Goal: Task Accomplishment & Management: Use online tool/utility

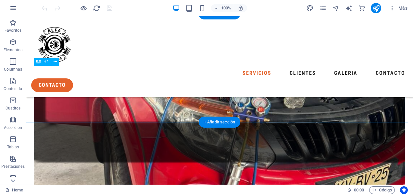
scroll to position [487, 0]
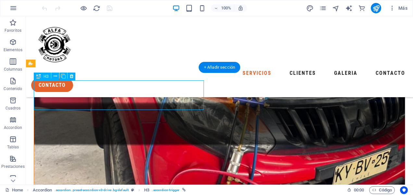
scroll to position [502, 0]
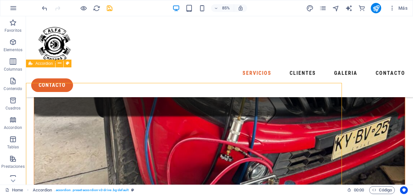
scroll to position [487, 0]
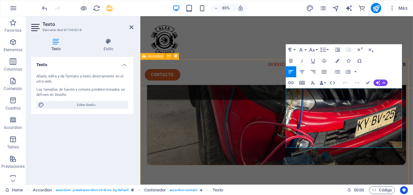
scroll to position [502, 0]
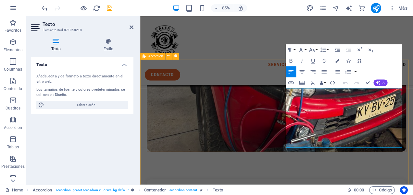
drag, startPoint x: 428, startPoint y: 166, endPoint x: 308, endPoint y: 102, distance: 135.9
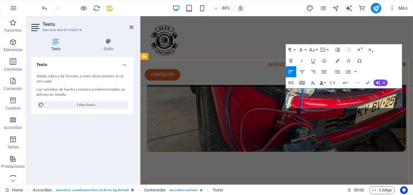
drag, startPoint x: 357, startPoint y: 105, endPoint x: 319, endPoint y: 106, distance: 37.3
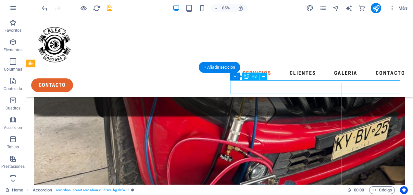
scroll to position [487, 0]
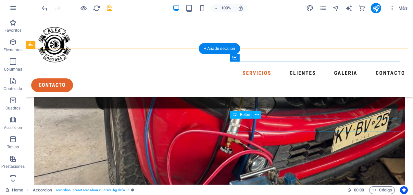
scroll to position [519, 0]
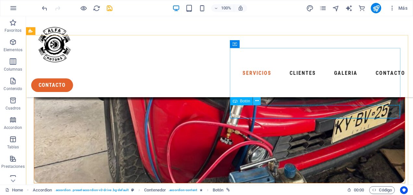
click at [256, 100] on icon at bounding box center [257, 101] width 4 height 7
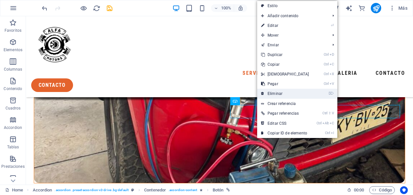
click at [275, 94] on link "⌦ Eliminar" at bounding box center [285, 94] width 56 height 10
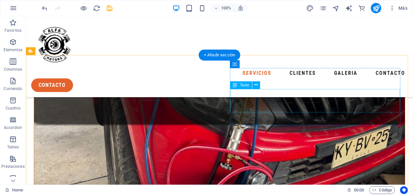
scroll to position [487, 0]
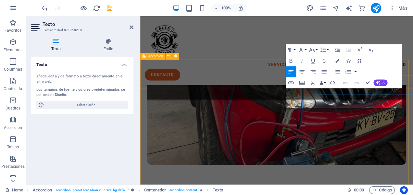
scroll to position [502, 0]
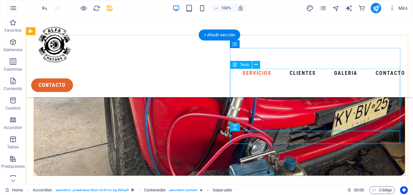
scroll to position [519, 0]
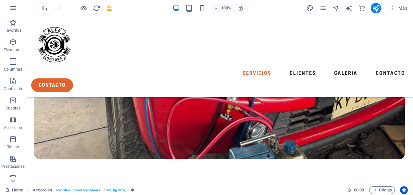
scroll to position [552, 0]
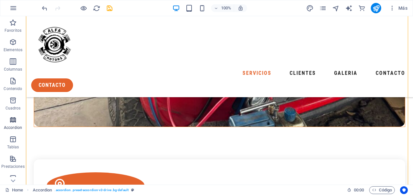
scroll to position [584, 0]
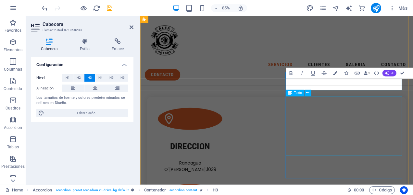
scroll to position [165, 3]
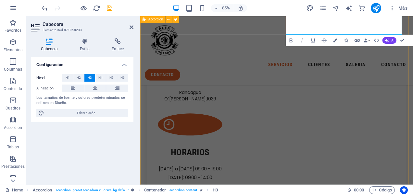
scroll to position [697, 0]
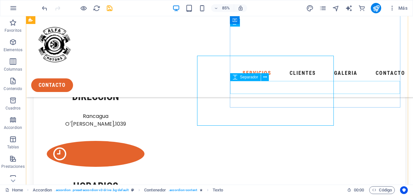
select select "px"
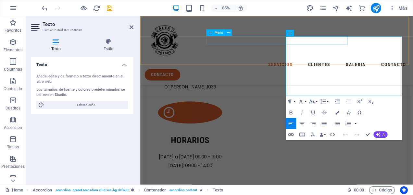
drag, startPoint x: 434, startPoint y: 104, endPoint x: 290, endPoint y: 38, distance: 159.1
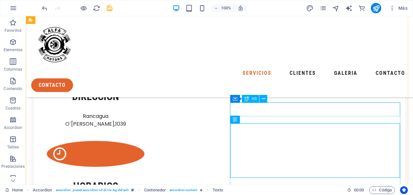
scroll to position [681, 0]
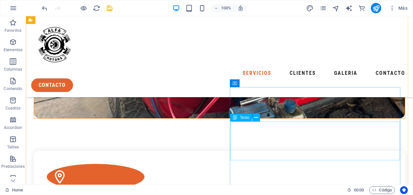
scroll to position [616, 0]
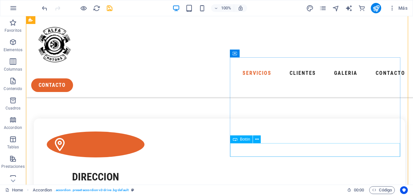
click at [256, 138] on icon at bounding box center [257, 139] width 4 height 7
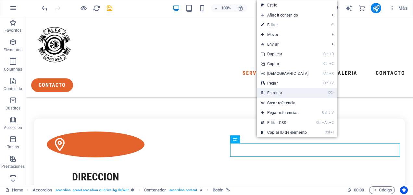
click at [273, 93] on link "⌦ Eliminar" at bounding box center [285, 93] width 56 height 10
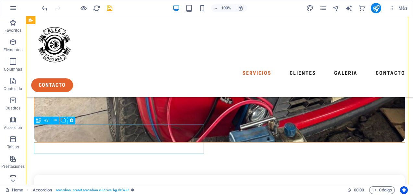
scroll to position [584, 0]
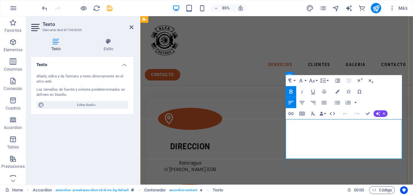
drag, startPoint x: 312, startPoint y: 142, endPoint x: 447, endPoint y: 184, distance: 141.4
click at [291, 91] on icon "button" at bounding box center [290, 92] width 3 height 4
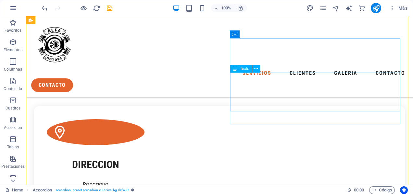
scroll to position [635, 0]
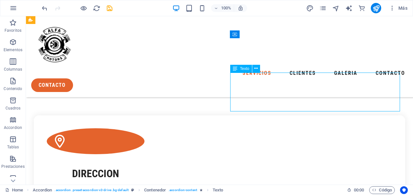
scroll to position [651, 0]
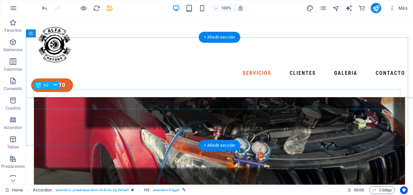
scroll to position [408, 0]
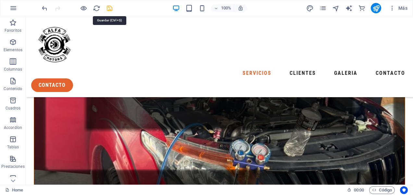
click at [110, 9] on icon "save" at bounding box center [109, 8] width 7 height 7
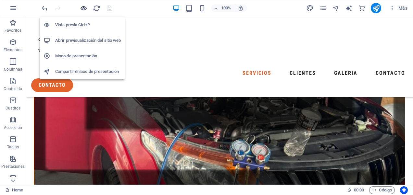
click at [85, 9] on icon "button" at bounding box center [83, 8] width 7 height 7
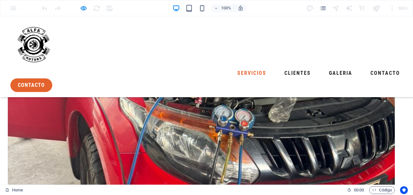
scroll to position [453, 0]
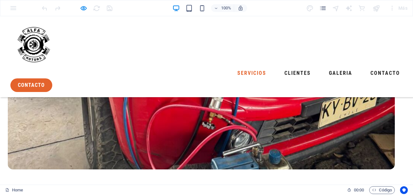
scroll to position [485, 0]
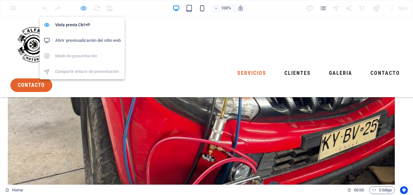
click at [85, 8] on icon "button" at bounding box center [83, 8] width 7 height 7
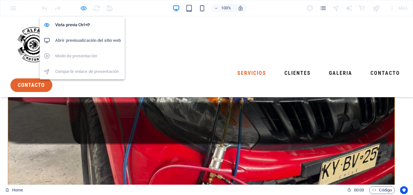
scroll to position [506, 0]
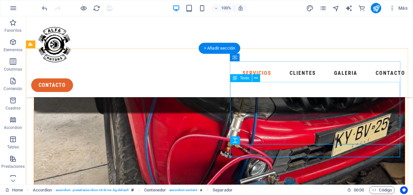
drag, startPoint x: 300, startPoint y: 99, endPoint x: 306, endPoint y: 99, distance: 5.2
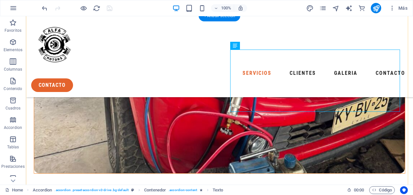
scroll to position [538, 0]
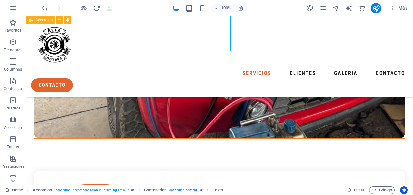
scroll to position [603, 0]
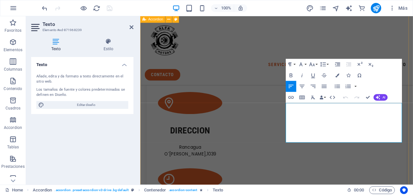
scroll to position [618, 0]
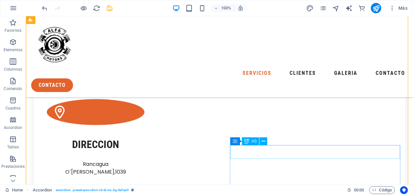
scroll to position [654, 0]
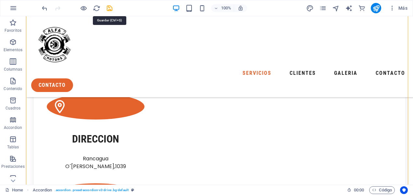
click at [112, 8] on icon "save" at bounding box center [109, 8] width 7 height 7
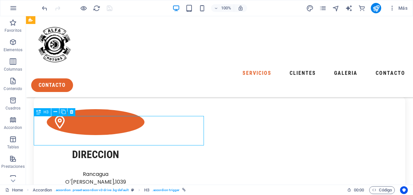
scroll to position [670, 0]
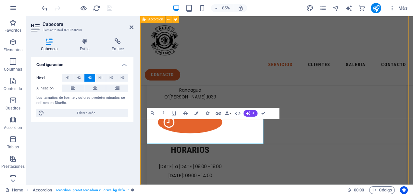
scroll to position [633, 0]
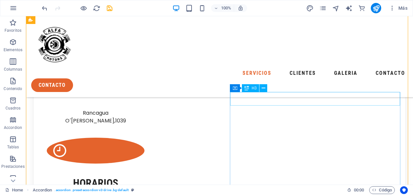
scroll to position [677, 0]
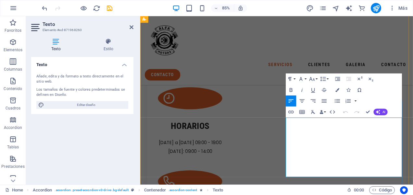
scroll to position [757, 0]
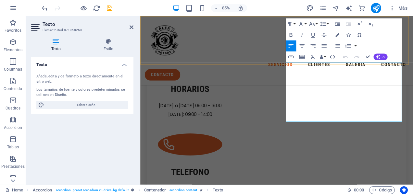
drag, startPoint x: 429, startPoint y: 136, endPoint x: 288, endPoint y: 58, distance: 160.2
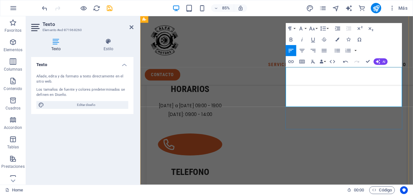
scroll to position [725, 0]
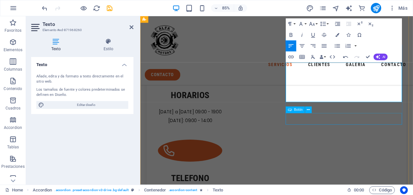
scroll to position [757, 0]
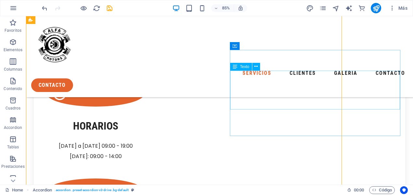
scroll to position [721, 0]
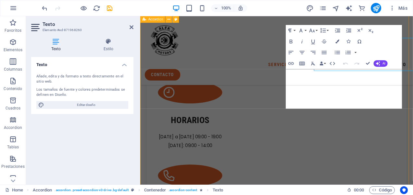
scroll to position [749, 0]
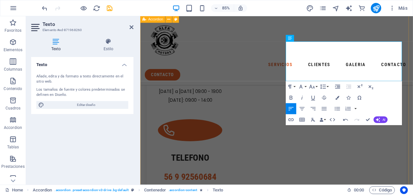
scroll to position [782, 0]
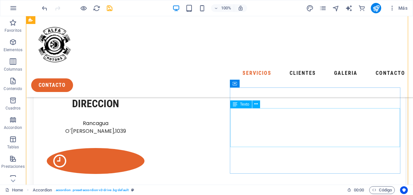
scroll to position [680, 0]
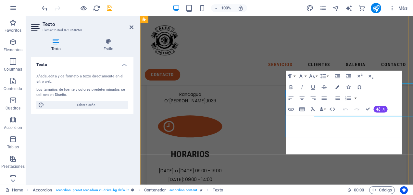
scroll to position [696, 0]
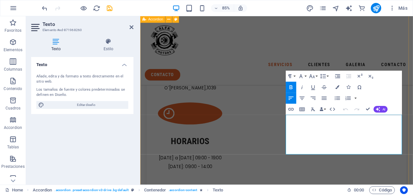
drag, startPoint x: 415, startPoint y: 134, endPoint x: 299, endPoint y: 136, distance: 115.5
drag, startPoint x: 388, startPoint y: 175, endPoint x: 293, endPoint y: 122, distance: 108.8
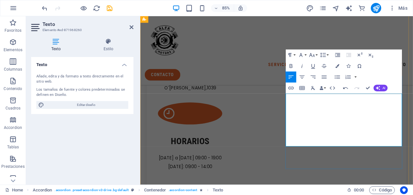
scroll to position [728, 0]
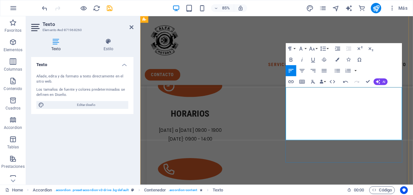
drag, startPoint x: 355, startPoint y: 151, endPoint x: 311, endPoint y: 152, distance: 44.1
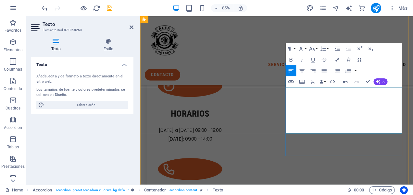
drag, startPoint x: 398, startPoint y: 112, endPoint x: 304, endPoint y: 101, distance: 94.7
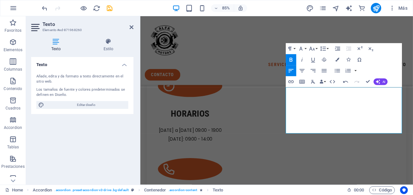
click at [289, 59] on icon "button" at bounding box center [290, 59] width 6 height 6
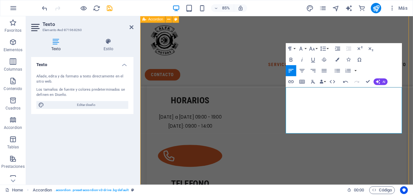
scroll to position [692, 0]
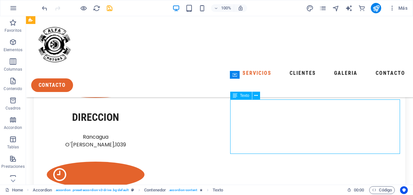
scroll to position [721, 0]
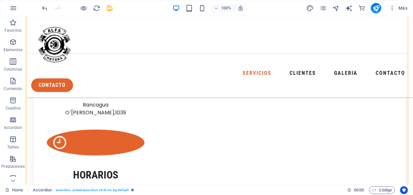
scroll to position [716, 0]
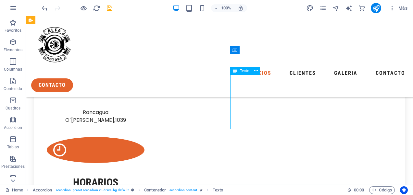
scroll to position [745, 0]
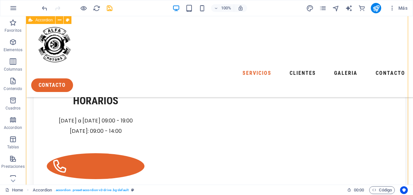
scroll to position [773, 0]
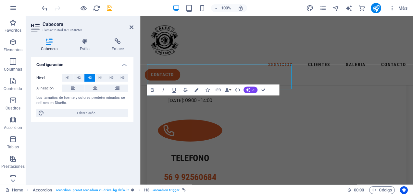
scroll to position [810, 0]
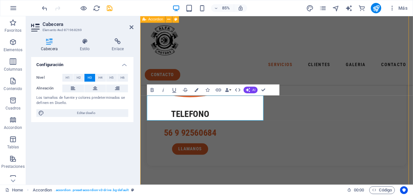
scroll to position [773, 0]
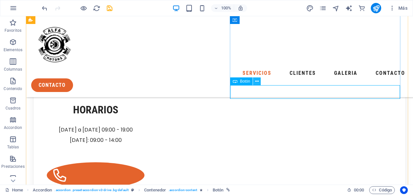
click at [258, 81] on icon at bounding box center [257, 81] width 4 height 7
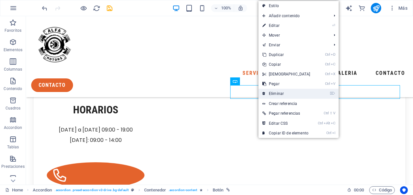
click at [282, 93] on link "⌦ Eliminar" at bounding box center [286, 94] width 56 height 10
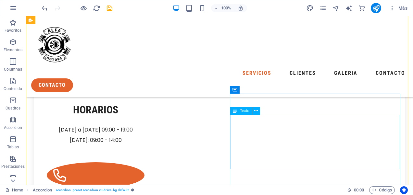
scroll to position [806, 0]
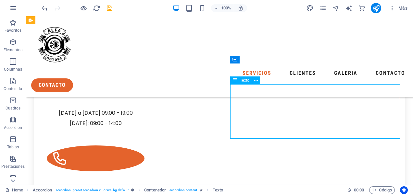
scroll to position [843, 0]
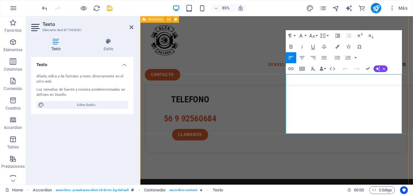
drag, startPoint x: 429, startPoint y: 150, endPoint x: 288, endPoint y: 75, distance: 159.2
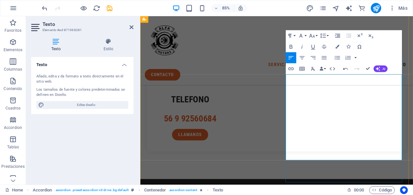
drag, startPoint x: 424, startPoint y: 96, endPoint x: 305, endPoint y: 87, distance: 119.5
click at [292, 44] on icon "button" at bounding box center [290, 46] width 6 height 6
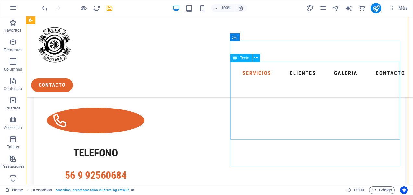
scroll to position [838, 0]
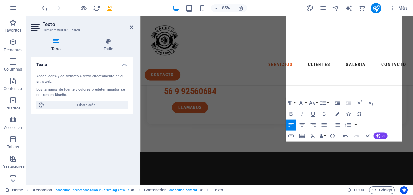
scroll to position [940, 0]
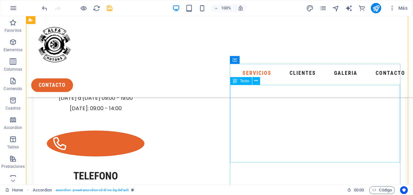
scroll to position [838, 0]
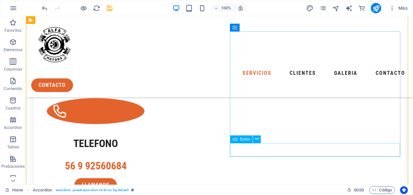
click at [258, 140] on icon at bounding box center [257, 139] width 4 height 7
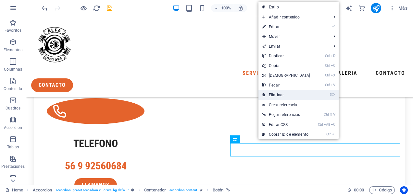
click at [275, 95] on link "⌦ Eliminar" at bounding box center [286, 95] width 56 height 10
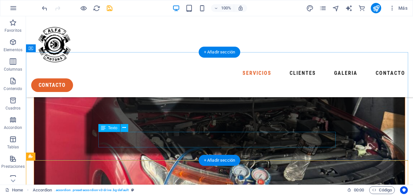
scroll to position [416, 0]
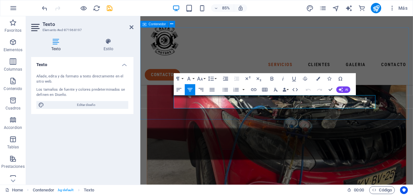
scroll to position [432, 0]
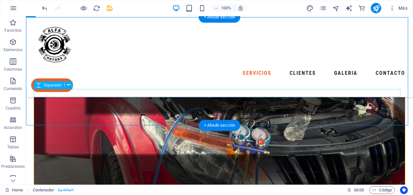
scroll to position [416, 0]
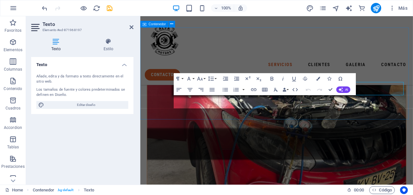
scroll to position [432, 0]
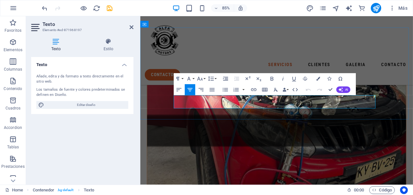
drag, startPoint x: 411, startPoint y: 120, endPoint x: 186, endPoint y: 113, distance: 225.6
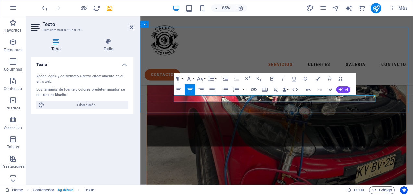
drag, startPoint x: 323, startPoint y: 114, endPoint x: 267, endPoint y: 112, distance: 55.9
click at [248, 63] on div "servicios clientes galeria contacto contacto" at bounding box center [300, 56] width 321 height 81
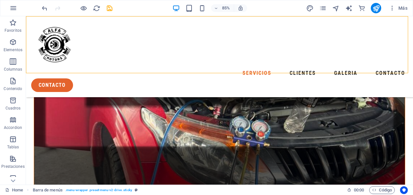
scroll to position [416, 0]
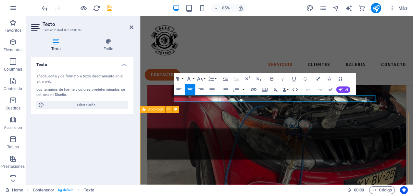
scroll to position [432, 0]
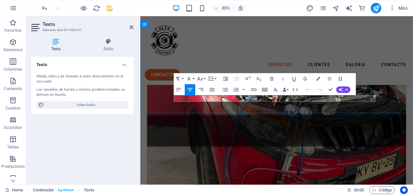
drag, startPoint x: 321, startPoint y: 113, endPoint x: 279, endPoint y: 111, distance: 41.9
